Goal: Transaction & Acquisition: Obtain resource

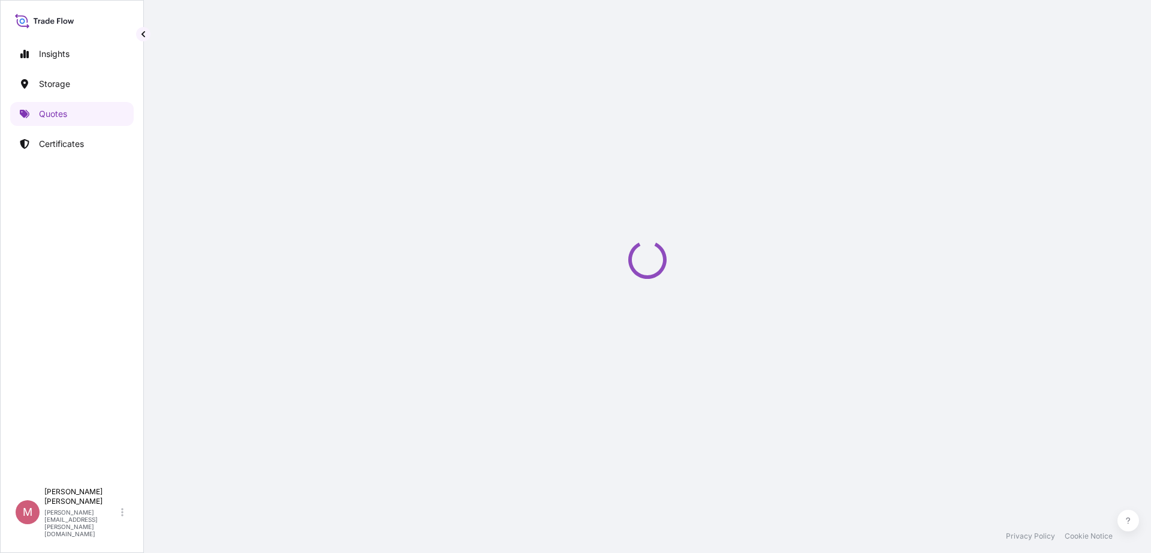
select select "Land / Air"
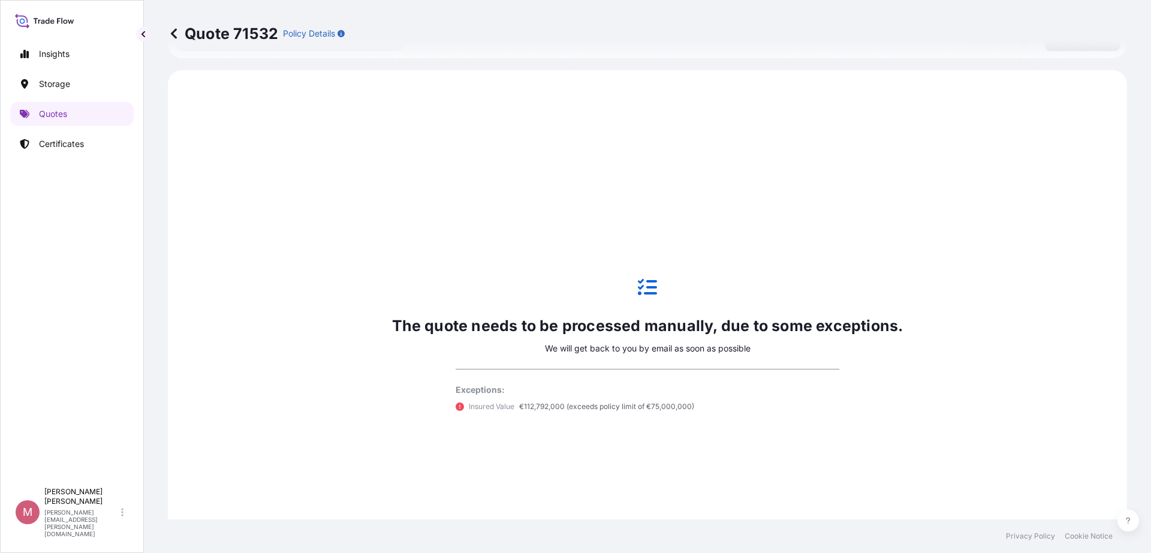
scroll to position [355, 0]
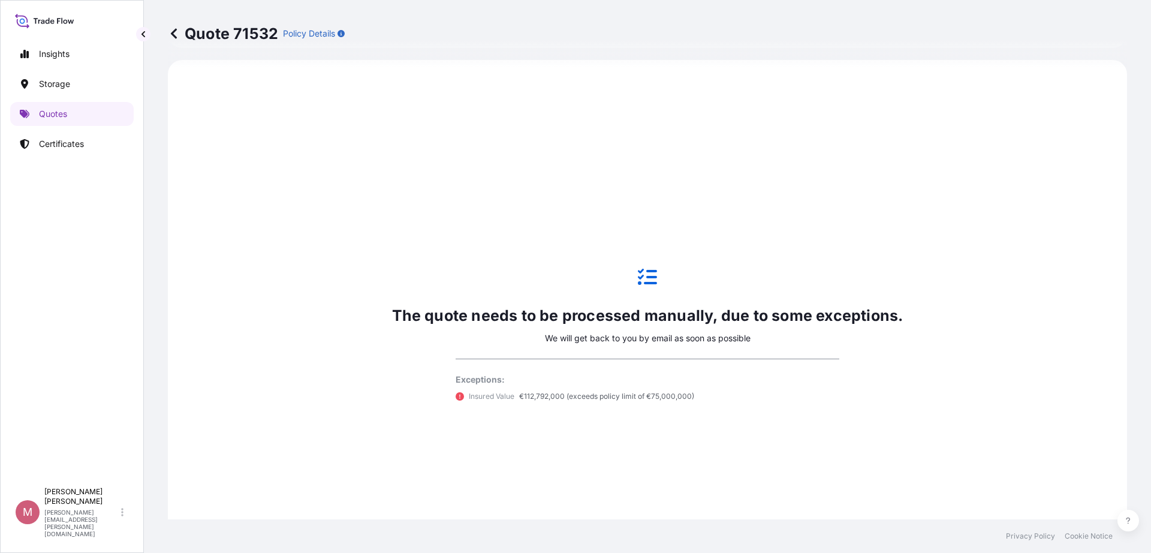
click at [176, 35] on icon at bounding box center [174, 34] width 12 height 12
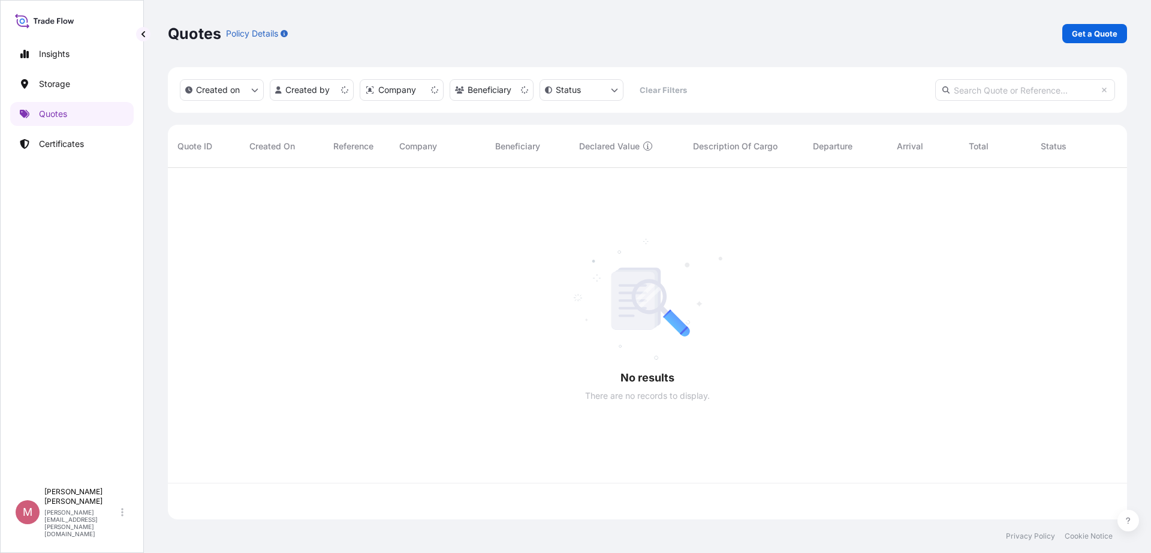
scroll to position [347, 948]
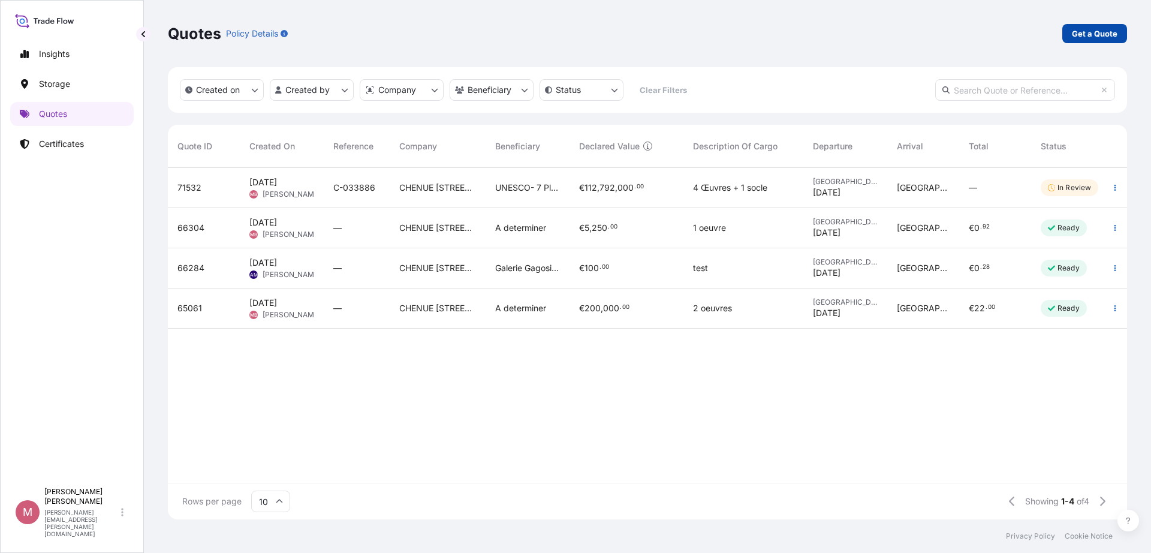
click at [1107, 35] on p "Get a Quote" at bounding box center [1095, 34] width 46 height 12
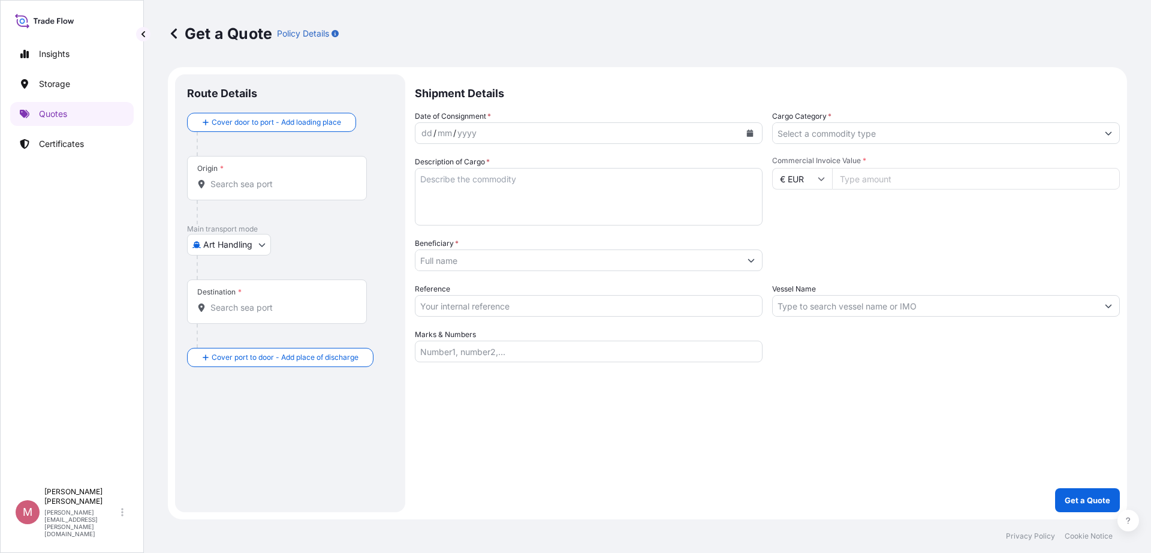
click at [892, 179] on input "Commercial Invoice Value *" at bounding box center [976, 179] width 288 height 22
click at [251, 245] on body "Insights Storage Quotes Certificates M [PERSON_NAME] [PERSON_NAME][EMAIL_ADDRES…" at bounding box center [575, 276] width 1151 height 553
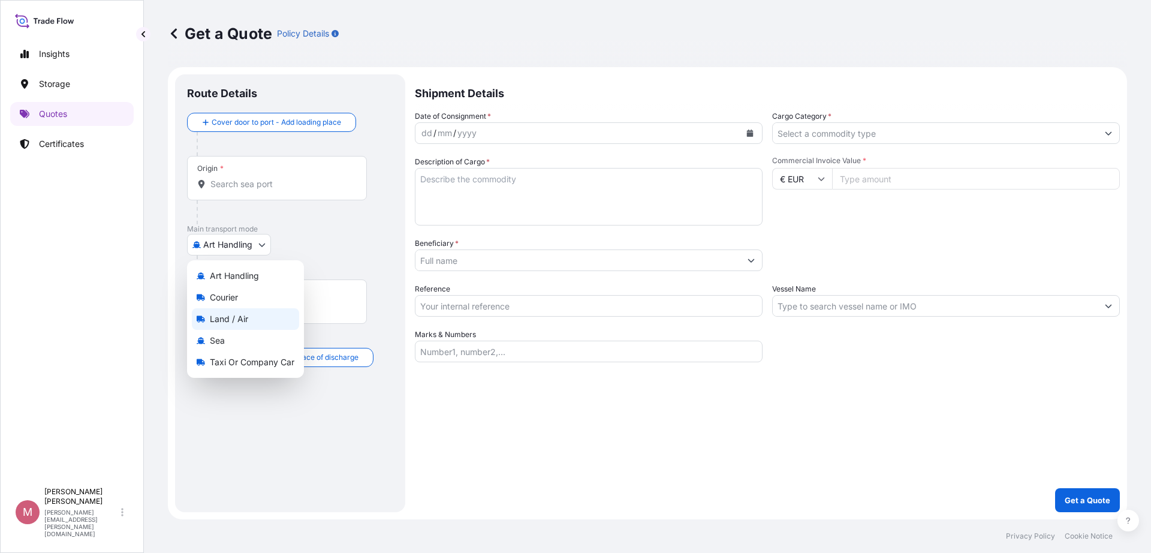
click at [240, 309] on div "Land / Air" at bounding box center [245, 319] width 107 height 22
select select "Land / Air"
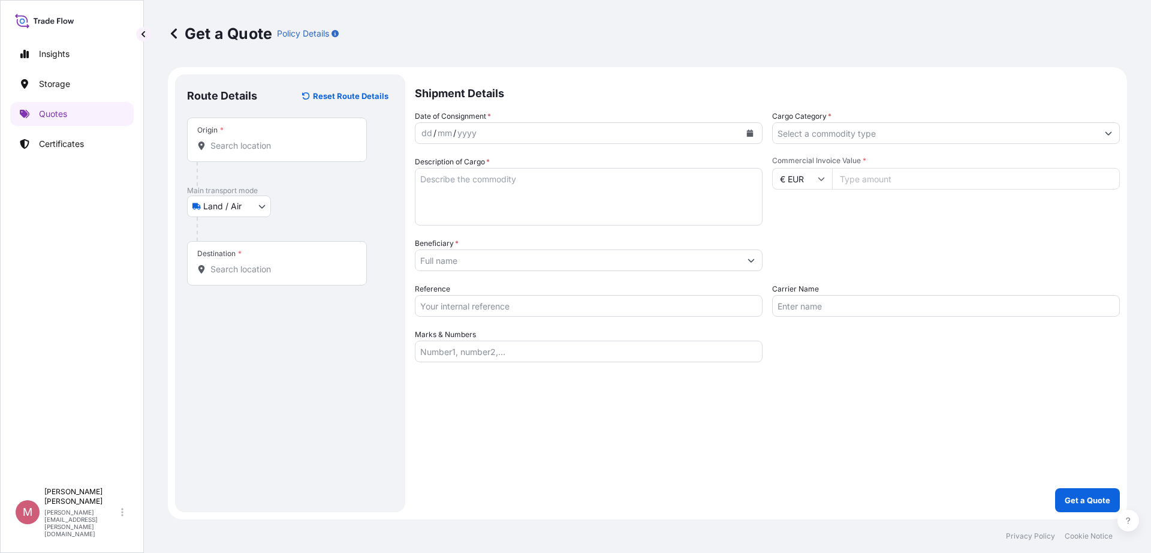
click at [889, 185] on input "Commercial Invoice Value *" at bounding box center [976, 179] width 288 height 22
paste input "4.00000000"
drag, startPoint x: 904, startPoint y: 177, endPoint x: 669, endPoint y: 182, distance: 235.1
click at [669, 182] on div "Date of Consignment * dd / mm / yyyy Cargo Category * Description of Cargo * Co…" at bounding box center [767, 236] width 705 height 252
paste input "number"
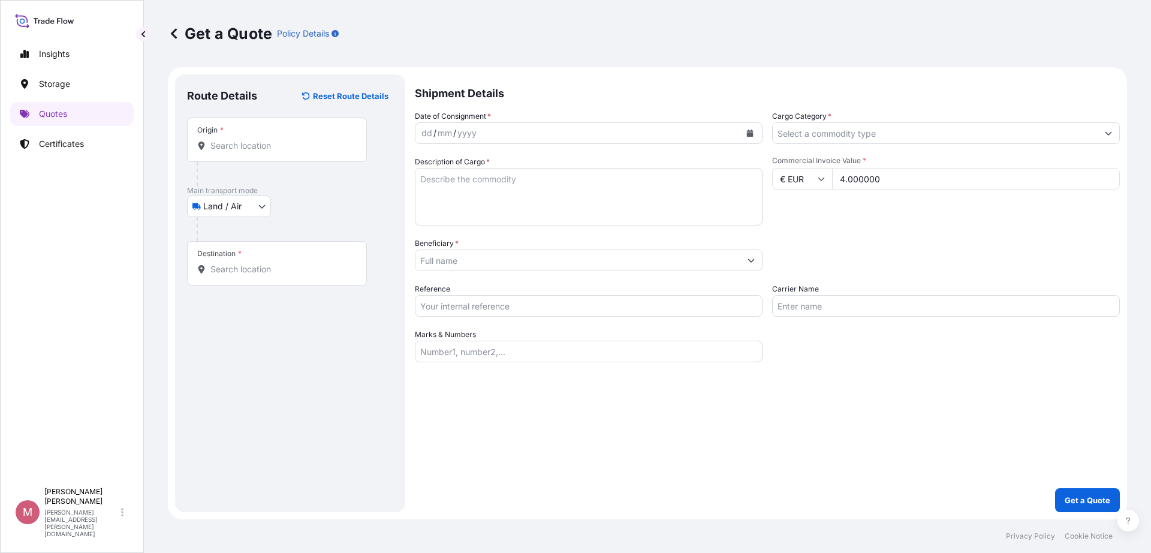
click at [848, 176] on input "4.000000" at bounding box center [976, 179] width 288 height 22
type input "4000000"
click at [813, 176] on input "€ EUR" at bounding box center [802, 179] width 60 height 22
click at [795, 273] on div "$ USD" at bounding box center [802, 262] width 50 height 23
type input "$ USD"
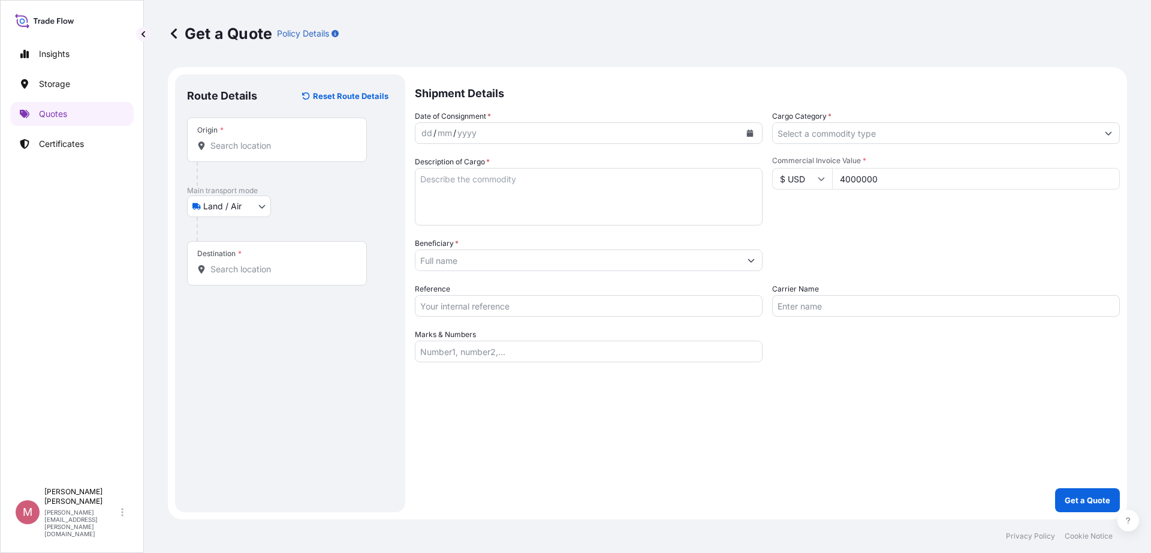
click at [285, 133] on div "Origin *" at bounding box center [277, 140] width 180 height 44
click at [285, 140] on input "Origin *" at bounding box center [281, 146] width 142 height 12
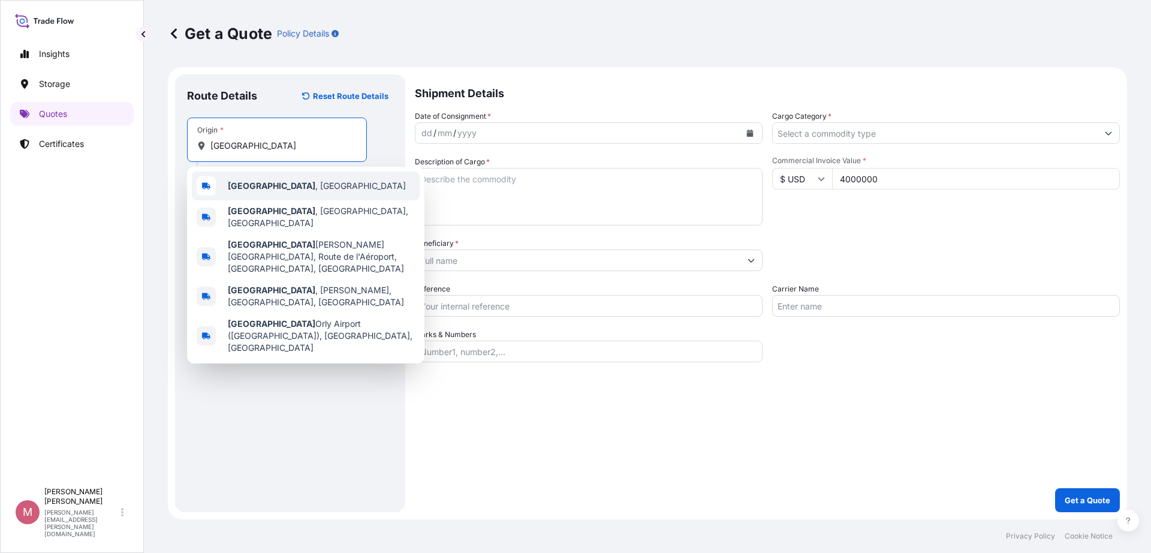
click at [298, 188] on div "[GEOGRAPHIC_DATA] , [GEOGRAPHIC_DATA]" at bounding box center [306, 185] width 228 height 29
type input "[GEOGRAPHIC_DATA], [GEOGRAPHIC_DATA]"
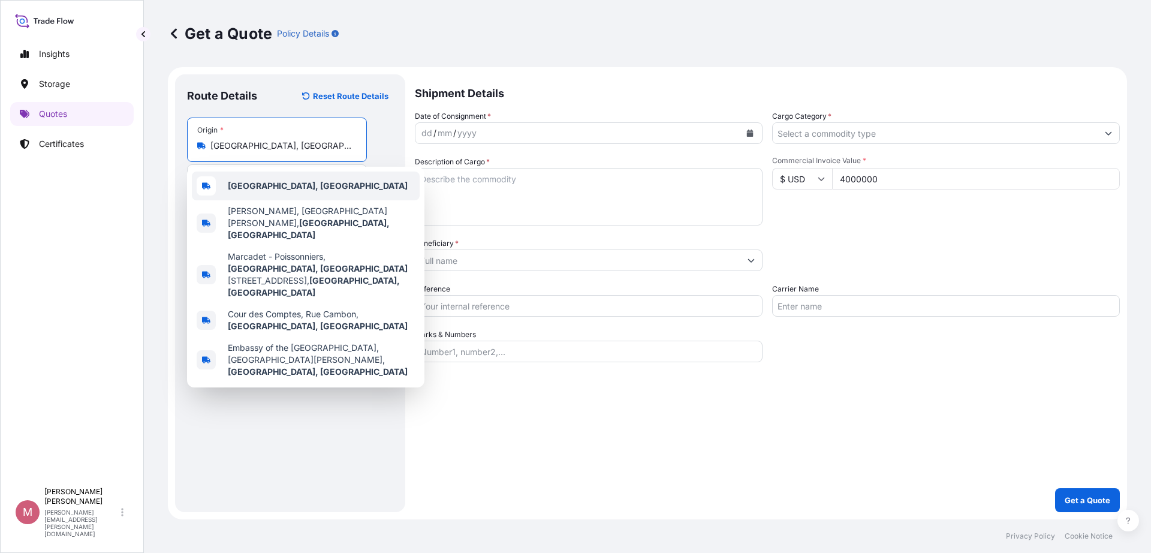
click at [261, 192] on div "[GEOGRAPHIC_DATA], [GEOGRAPHIC_DATA]" at bounding box center [306, 185] width 228 height 29
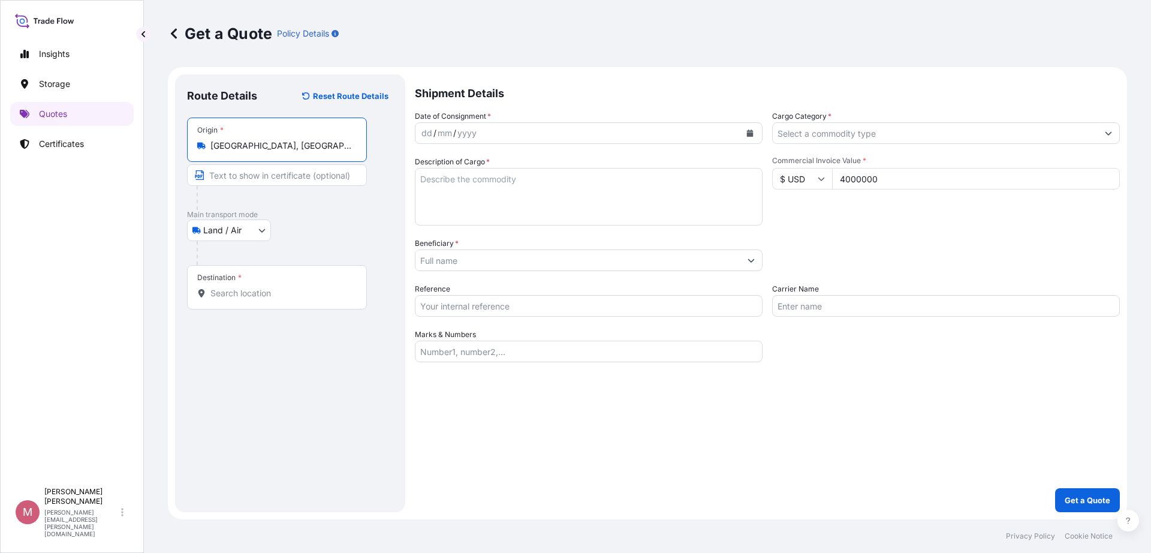
click at [252, 280] on div "Destination *" at bounding box center [277, 287] width 180 height 44
click at [252, 287] on input "Destination *" at bounding box center [281, 293] width 142 height 12
paste input "[GEOGRAPHIC_DATA]"
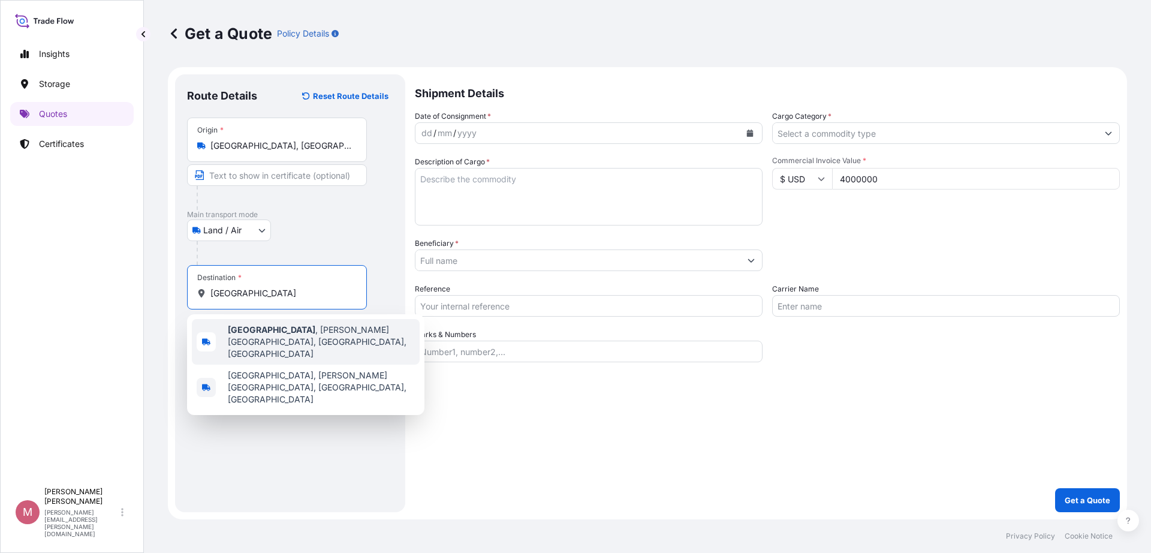
click at [315, 329] on b "[GEOGRAPHIC_DATA]" at bounding box center [272, 329] width 88 height 10
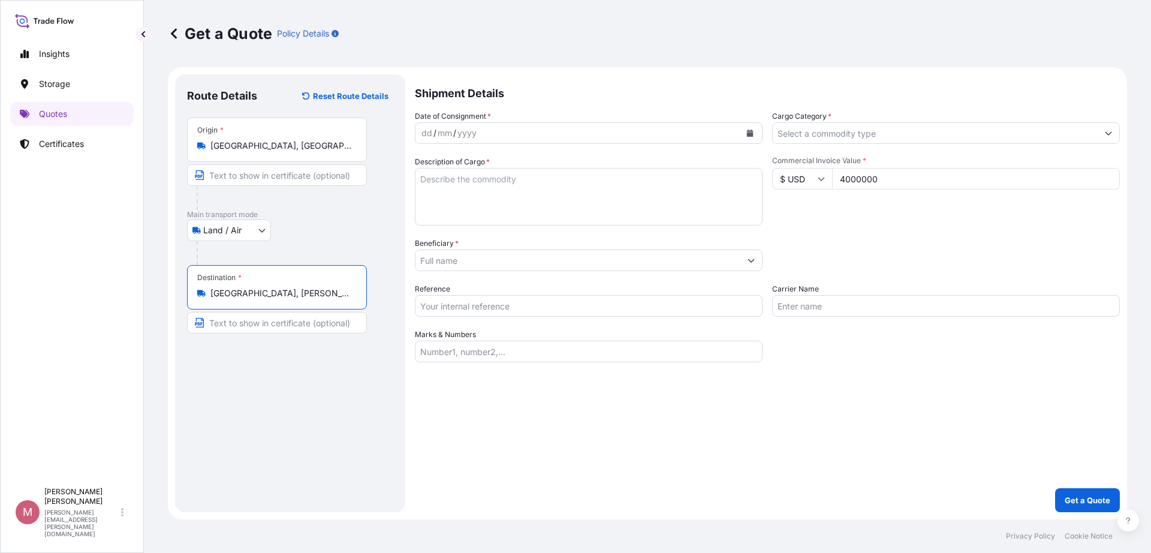
type input "[GEOGRAPHIC_DATA], [PERSON_NAME][GEOGRAPHIC_DATA], [GEOGRAPHIC_DATA], [GEOGRAPH…"
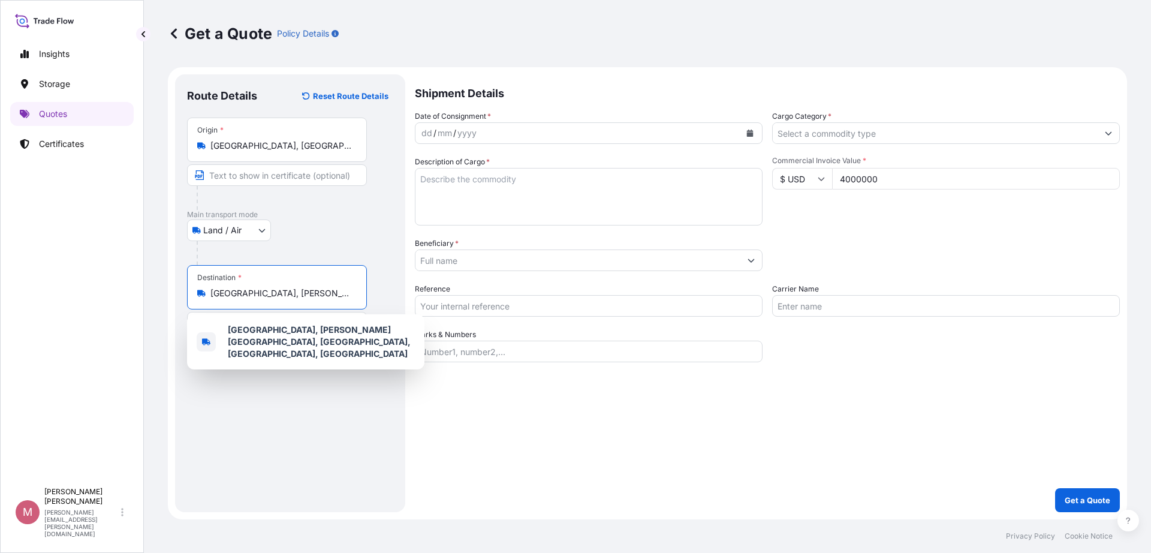
click at [542, 127] on div "dd / mm / yyyy" at bounding box center [578, 133] width 325 height 22
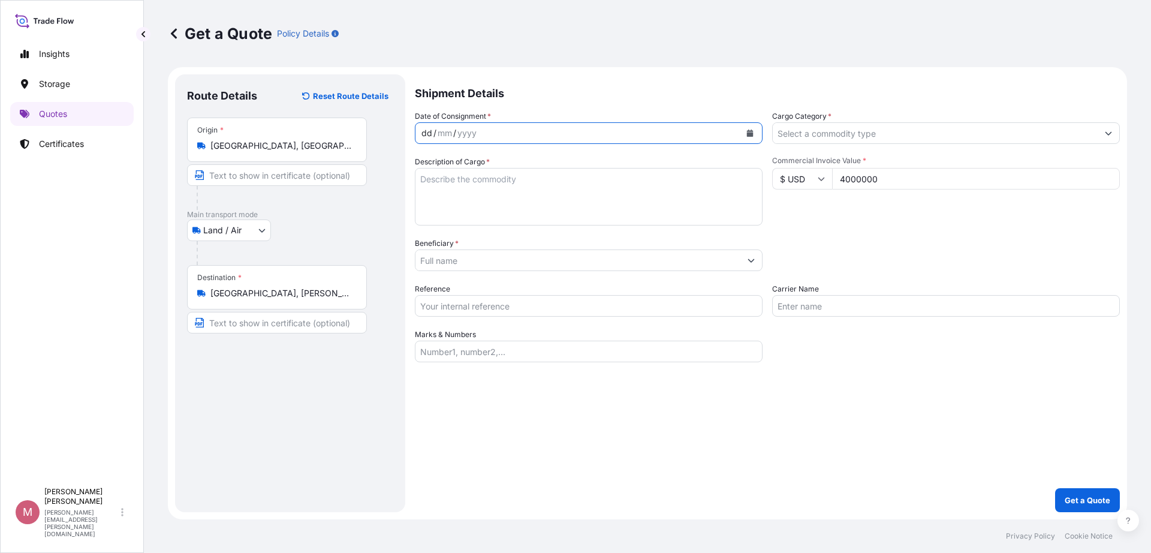
click at [759, 131] on button "Calendar" at bounding box center [749, 133] width 19 height 19
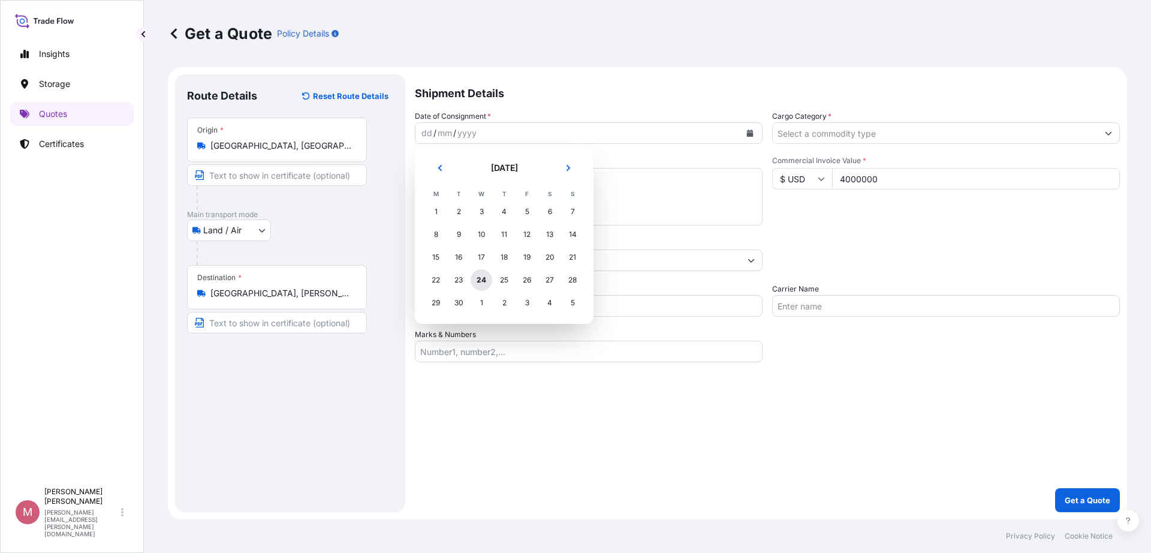
click at [485, 285] on div "24" at bounding box center [482, 280] width 22 height 22
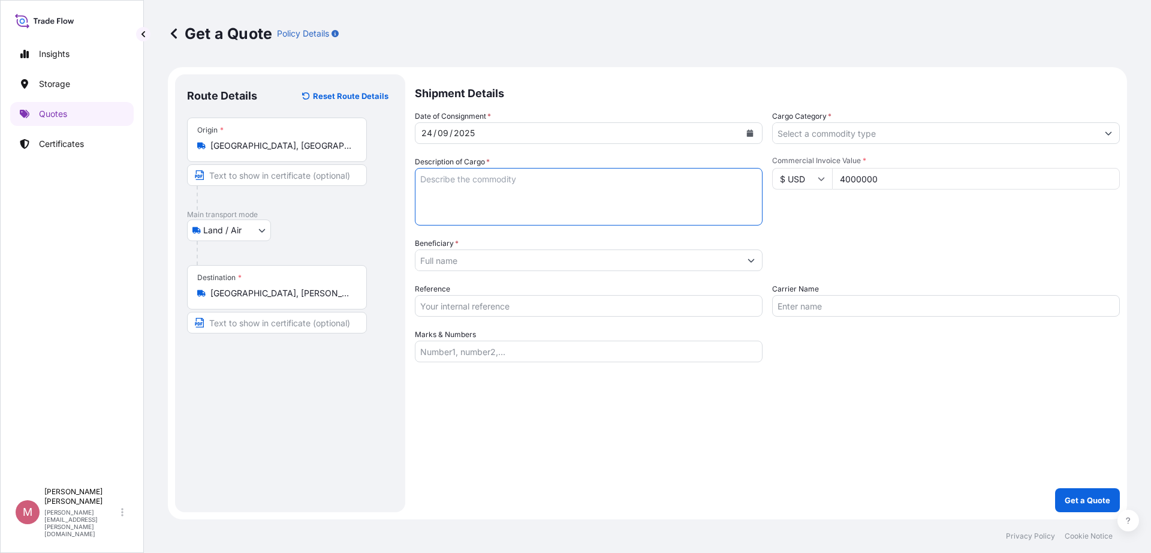
click at [522, 176] on textarea "Description of Cargo *" at bounding box center [589, 197] width 348 height 58
paste textarea "[PERSON_NAME] [PERSON_NAME], 2024 Oil on canvas 78 3/4 x 63 x 1 5/16 inches 200…"
drag, startPoint x: 516, startPoint y: 221, endPoint x: 414, endPoint y: 210, distance: 103.1
click at [414, 210] on form "Route Details Reset Route Details Place of loading Road / [GEOGRAPHIC_DATA] / I…" at bounding box center [647, 293] width 959 height 452
drag, startPoint x: 482, startPoint y: 178, endPoint x: 379, endPoint y: 178, distance: 103.1
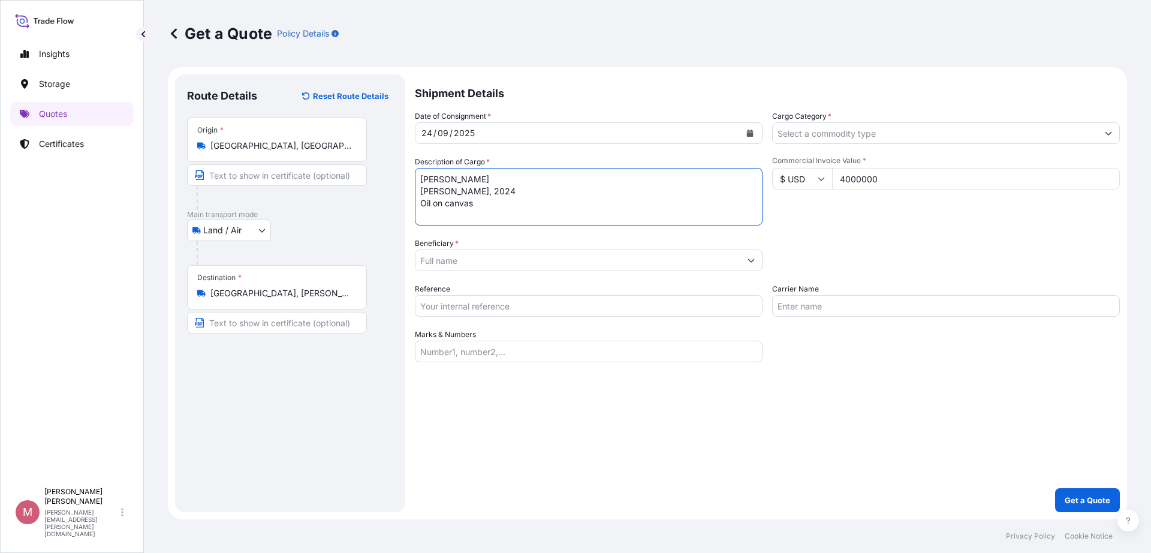
click at [379, 178] on form "Route Details Reset Route Details Place of loading Road / Inland Road / Inland …" at bounding box center [647, 293] width 959 height 452
type textarea "[PERSON_NAME] [PERSON_NAME], 2024 Oil on canvas"
drag, startPoint x: 481, startPoint y: 199, endPoint x: 405, endPoint y: 180, distance: 77.8
click at [405, 180] on form "Route Details Reset Route Details Place of loading Road / Inland Road / Inland …" at bounding box center [647, 293] width 959 height 452
click at [468, 182] on textarea "[PERSON_NAME] [PERSON_NAME], 2024 Oil on canvas" at bounding box center [589, 197] width 348 height 58
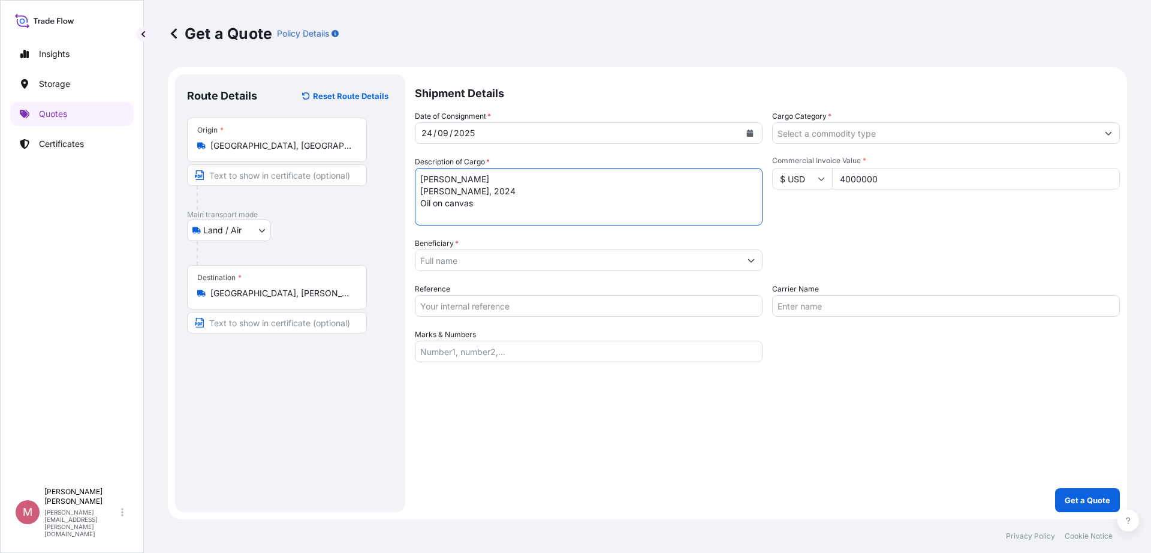
drag, startPoint x: 487, startPoint y: 188, endPoint x: 347, endPoint y: 170, distance: 141.4
click at [347, 170] on form "Route Details Reset Route Details Place of loading Road / Inland Road / Inland …" at bounding box center [647, 293] width 959 height 452
click at [884, 140] on input "Cargo Category *" at bounding box center [935, 133] width 325 height 22
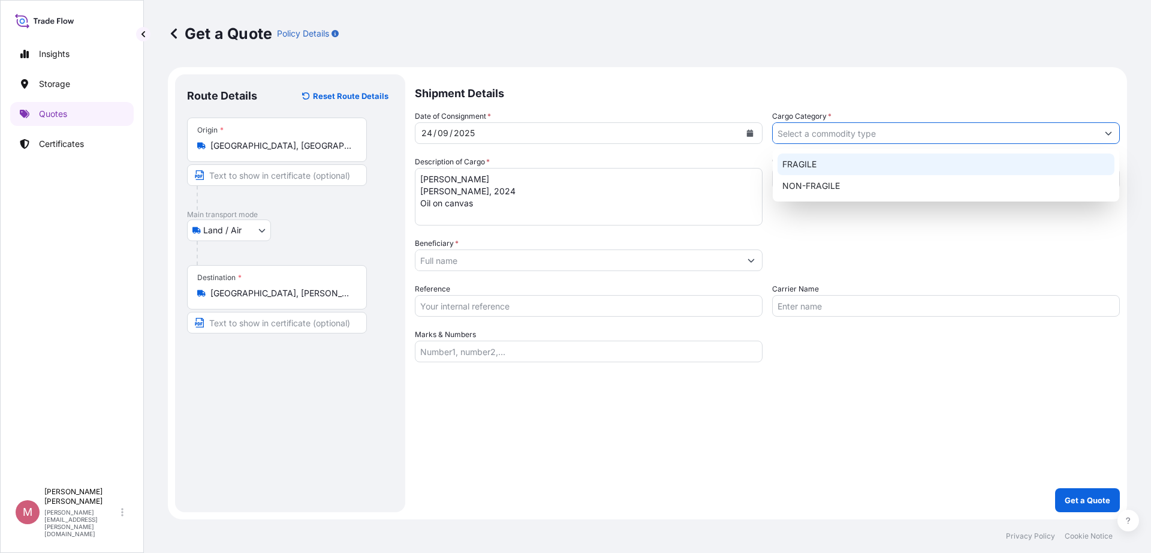
click at [853, 171] on div "FRAGILE" at bounding box center [946, 164] width 337 height 22
type input "FRAGILE"
click at [813, 169] on div "FRAGILE" at bounding box center [946, 164] width 337 height 22
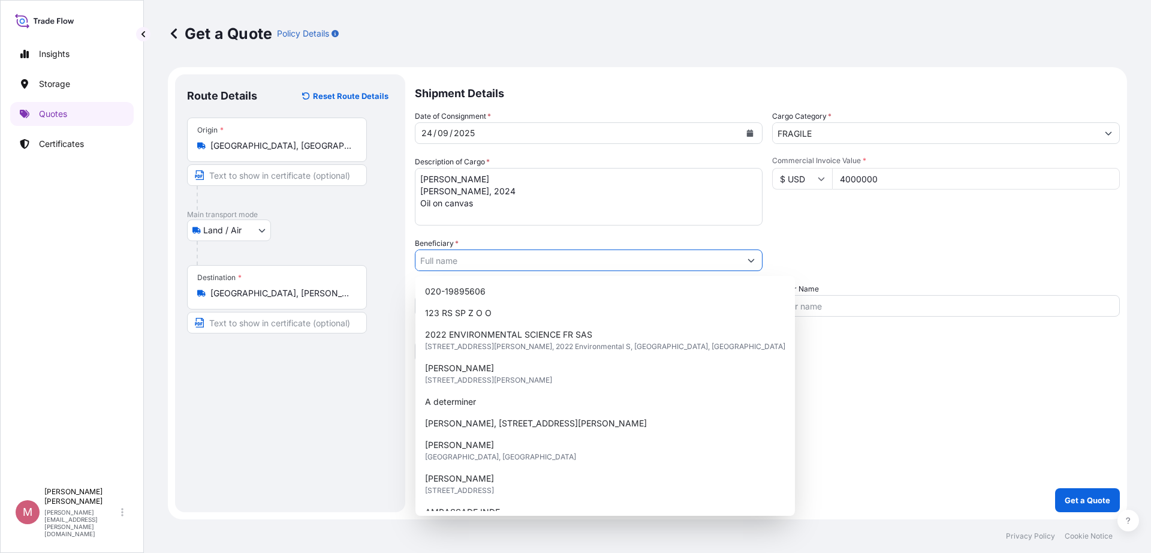
click at [496, 255] on input "Beneficiary *" at bounding box center [578, 260] width 325 height 22
paste input "[PERSON_NAME], [STREET_ADDRESS]"
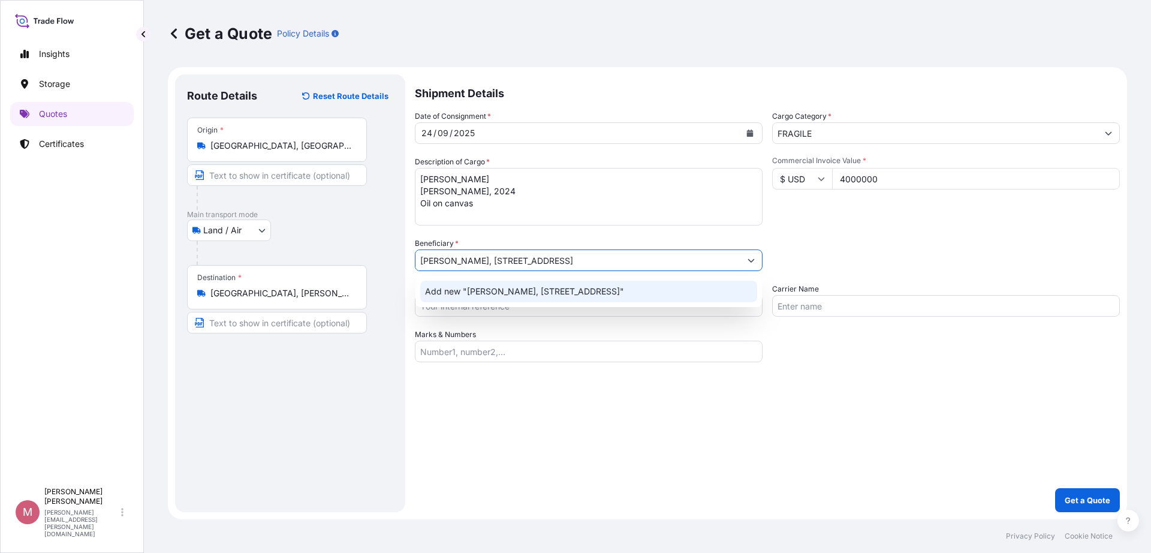
click at [474, 289] on span "Add new "[PERSON_NAME], [STREET_ADDRESS]"" at bounding box center [524, 291] width 199 height 12
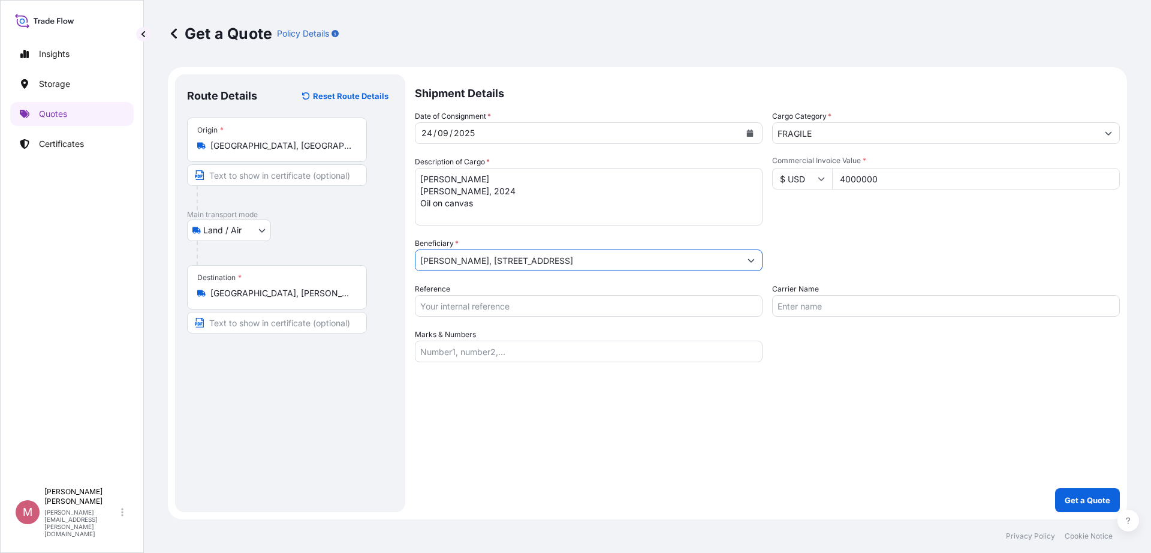
type input "[PERSON_NAME], [STREET_ADDRESS]"
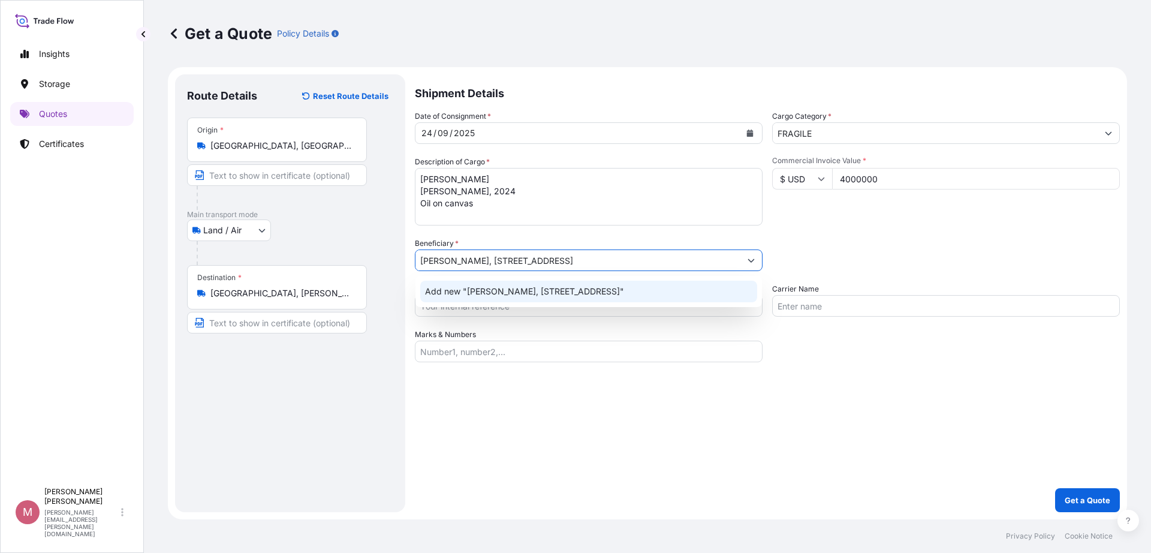
click at [517, 296] on span "Add new "[PERSON_NAME], [STREET_ADDRESS]"" at bounding box center [524, 291] width 199 height 12
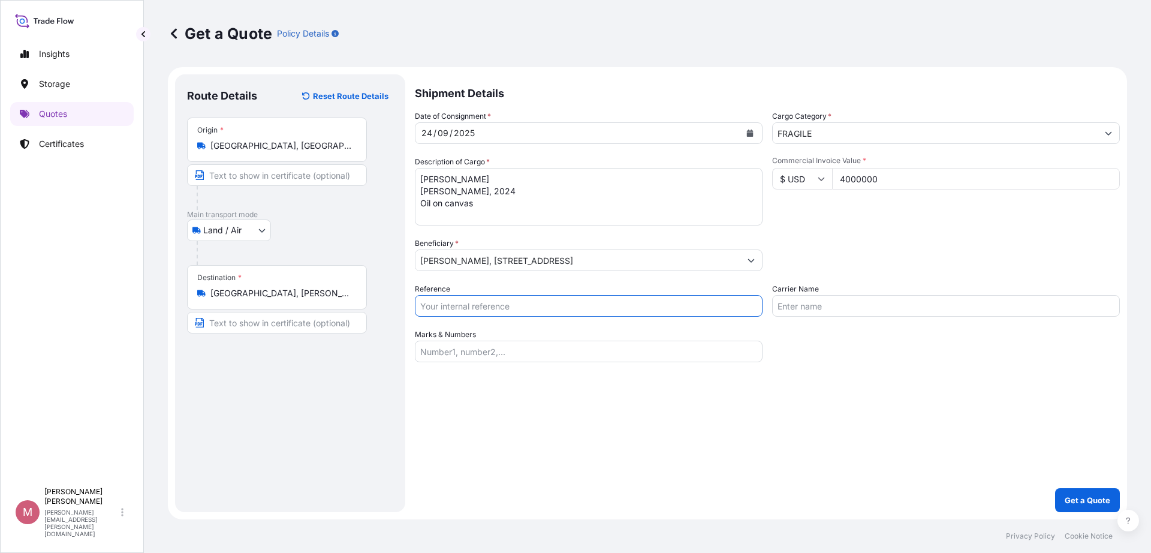
click at [492, 311] on input "Reference" at bounding box center [589, 306] width 348 height 22
paste input "C-036401"
type input "C-036401"
click at [781, 386] on div "Shipment Details Date of Consignment * [DATE] Cargo Category * FRAGILE Descript…" at bounding box center [767, 293] width 705 height 438
click at [1104, 497] on p "Get a Quote" at bounding box center [1088, 500] width 46 height 12
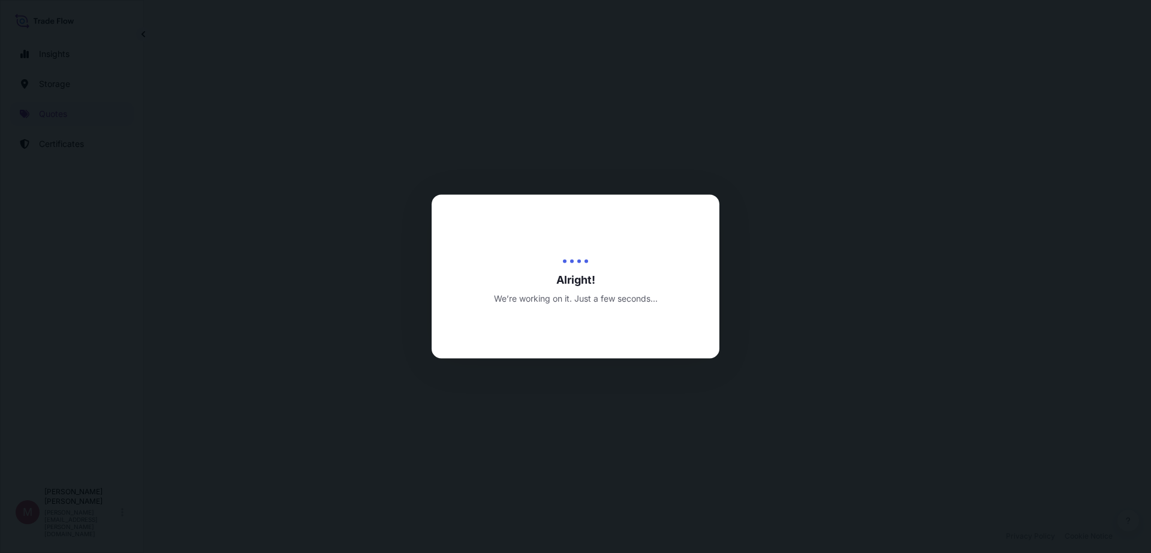
select select "Land / Air"
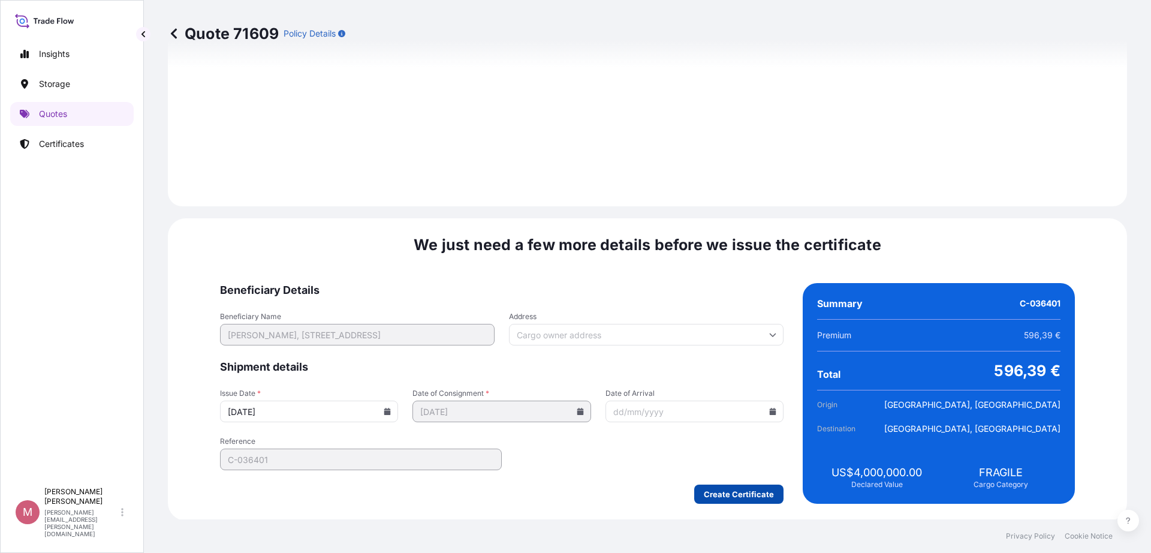
scroll to position [1140, 0]
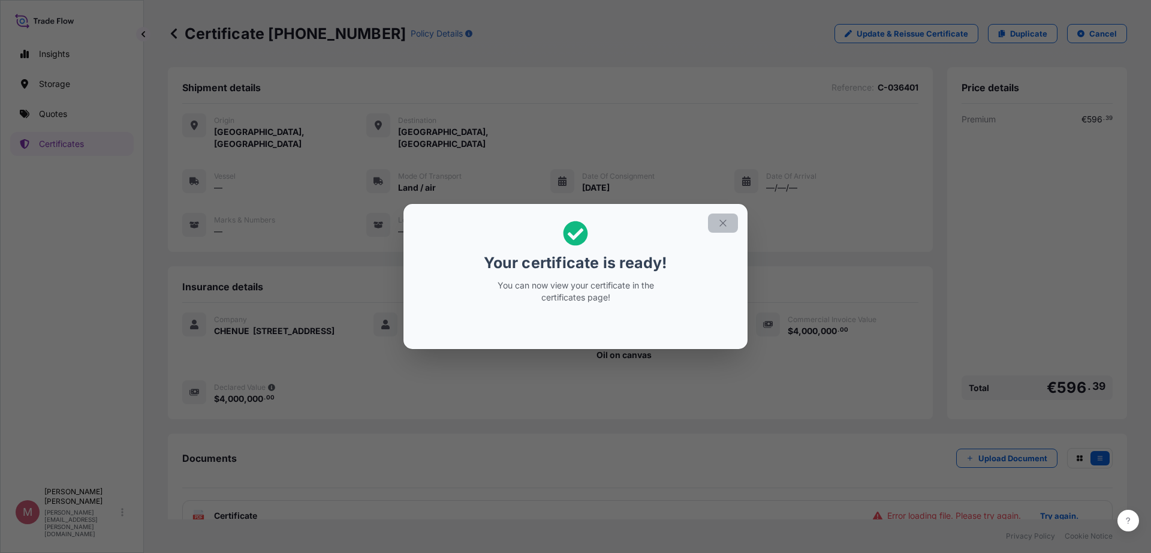
click at [723, 222] on icon "button" at bounding box center [723, 223] width 11 height 11
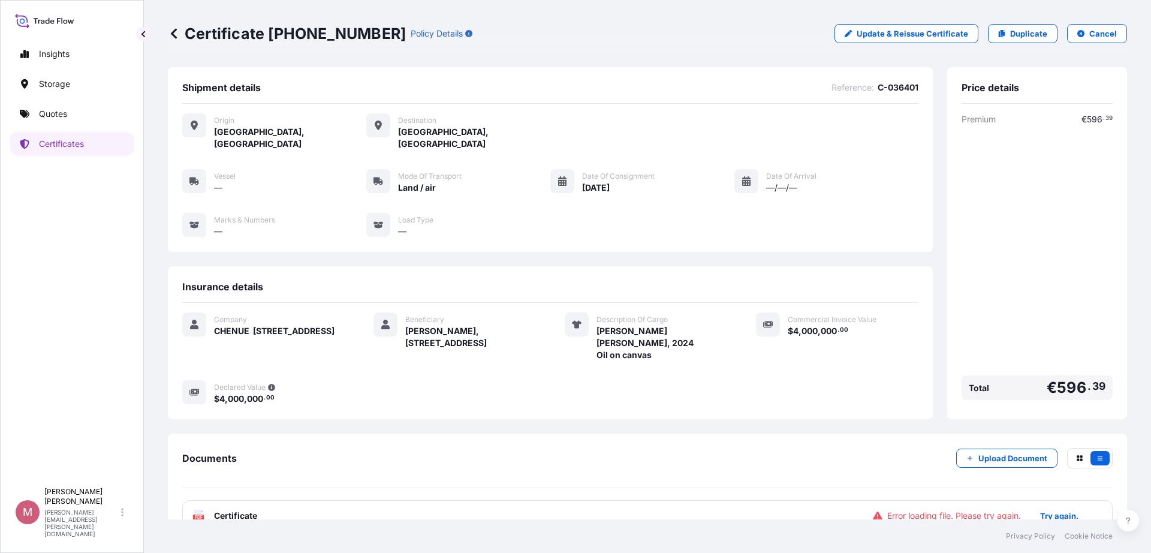
click at [1058, 510] on p "Try again." at bounding box center [1059, 516] width 38 height 12
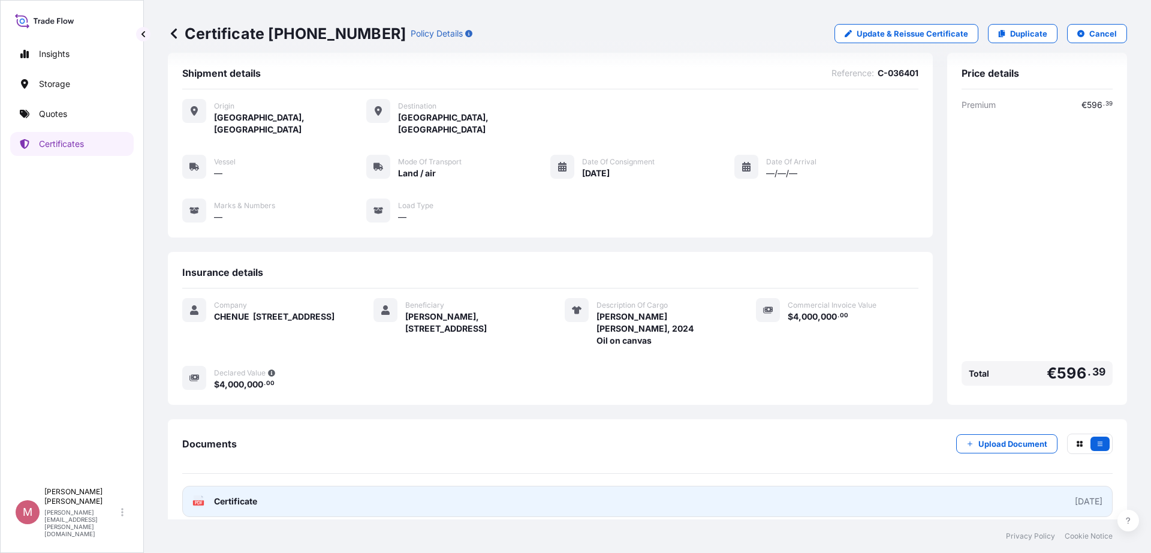
click at [608, 486] on link "PDF Certificate [DATE]" at bounding box center [647, 501] width 931 height 31
